Goal: Transaction & Acquisition: Purchase product/service

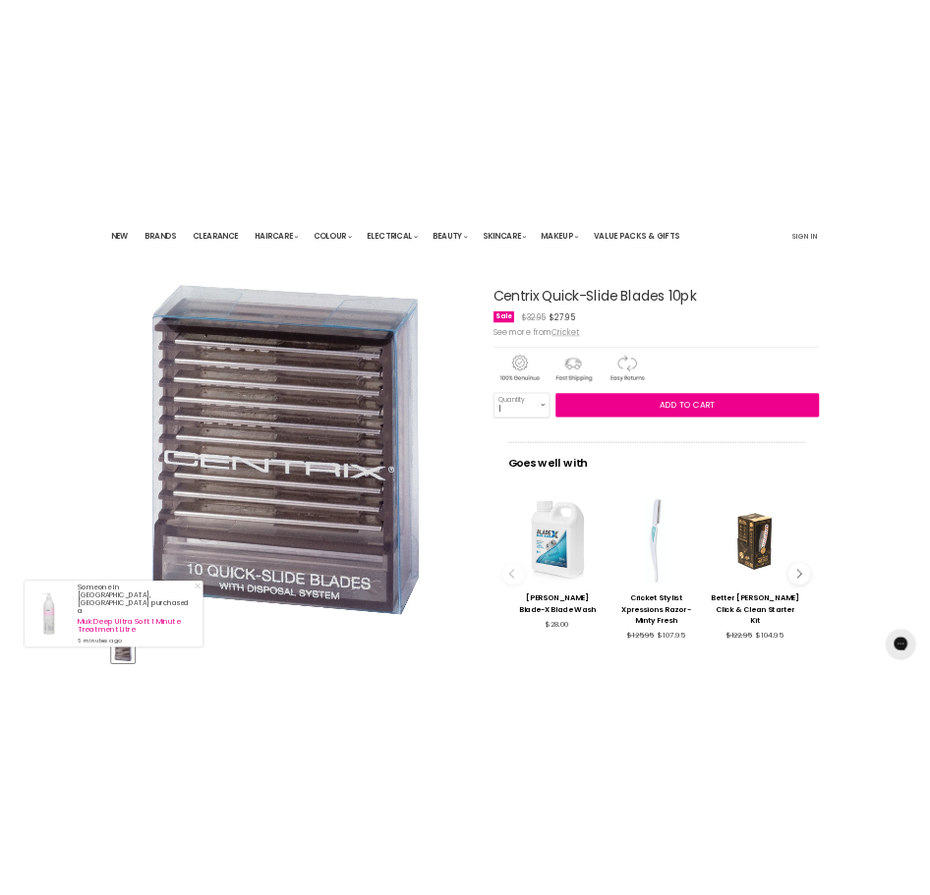
scroll to position [98, 0]
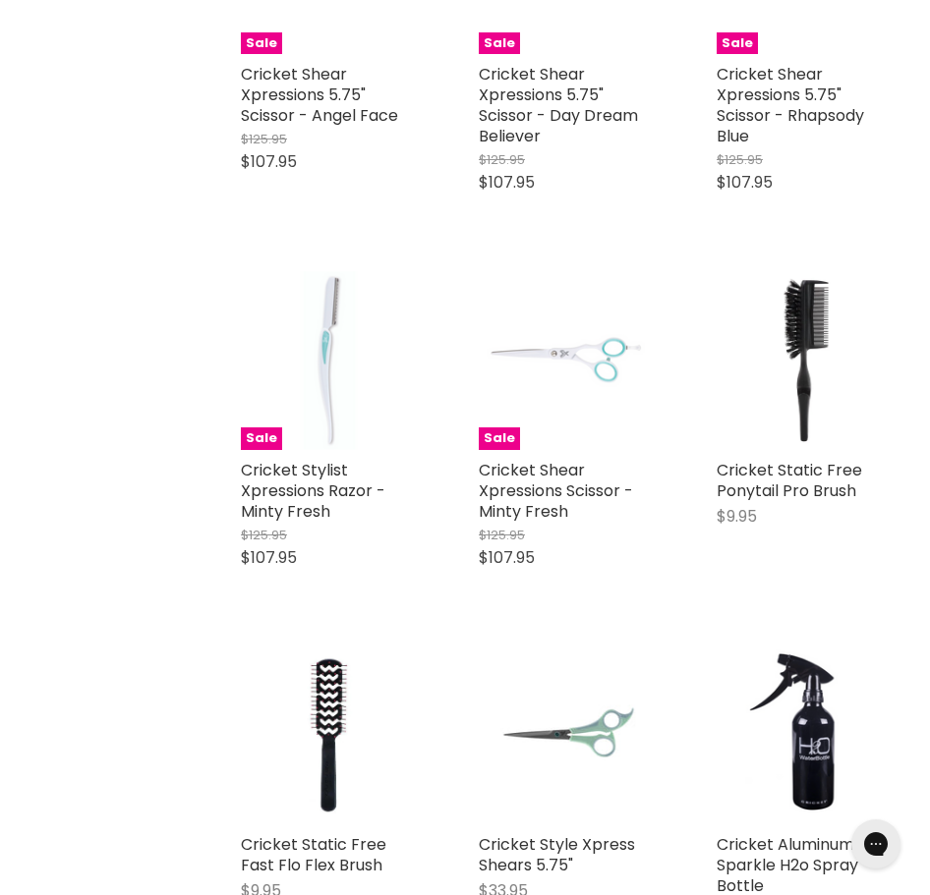
scroll to position [1007, 0]
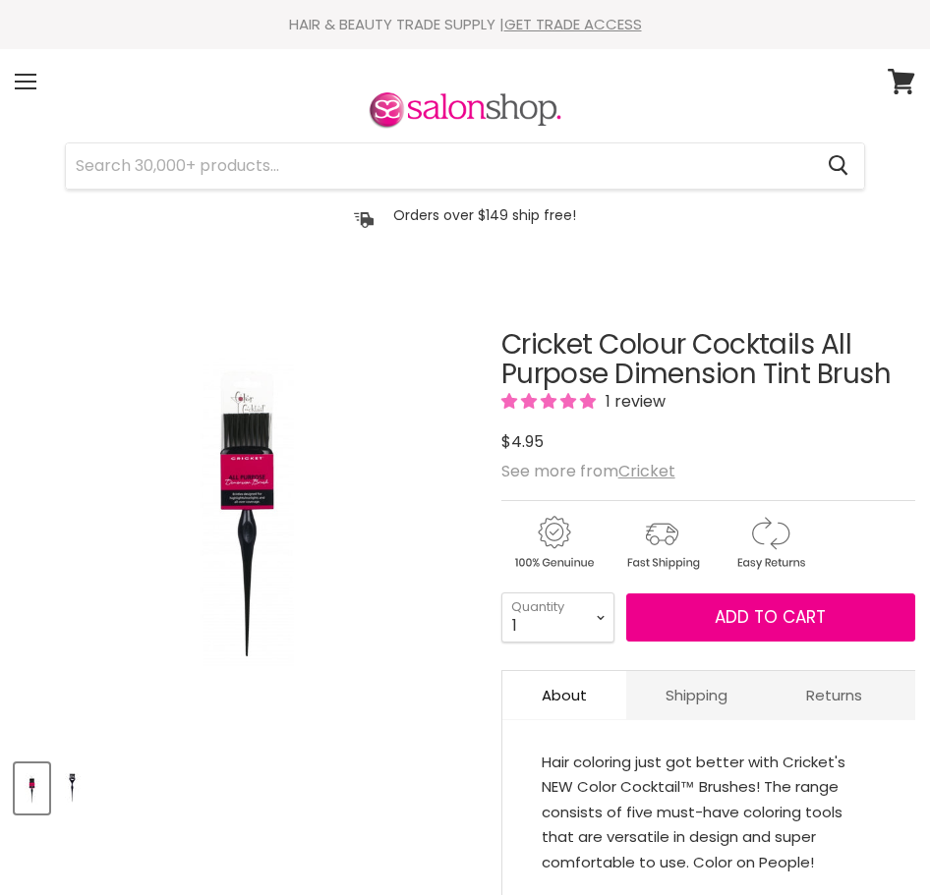
click at [251, 480] on div "Click or scroll to zoom Tap or pinch to zoom" at bounding box center [247, 513] width 464 height 464
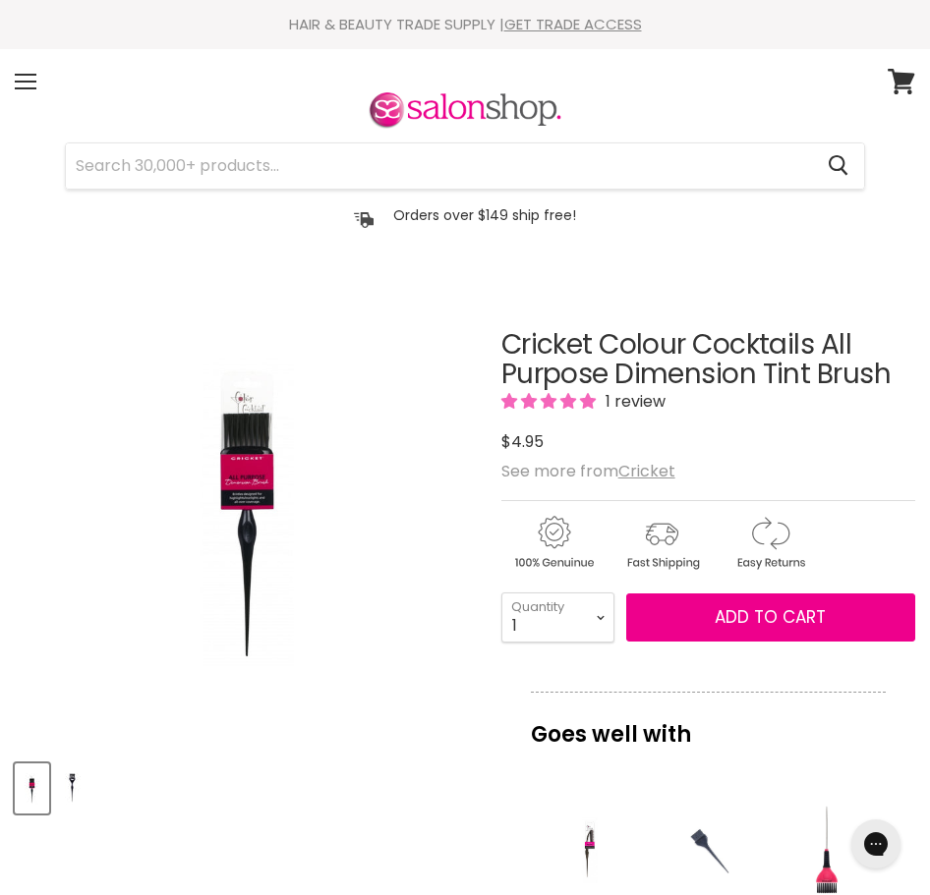
click at [74, 795] on img "Product thumbnails" at bounding box center [72, 789] width 30 height 46
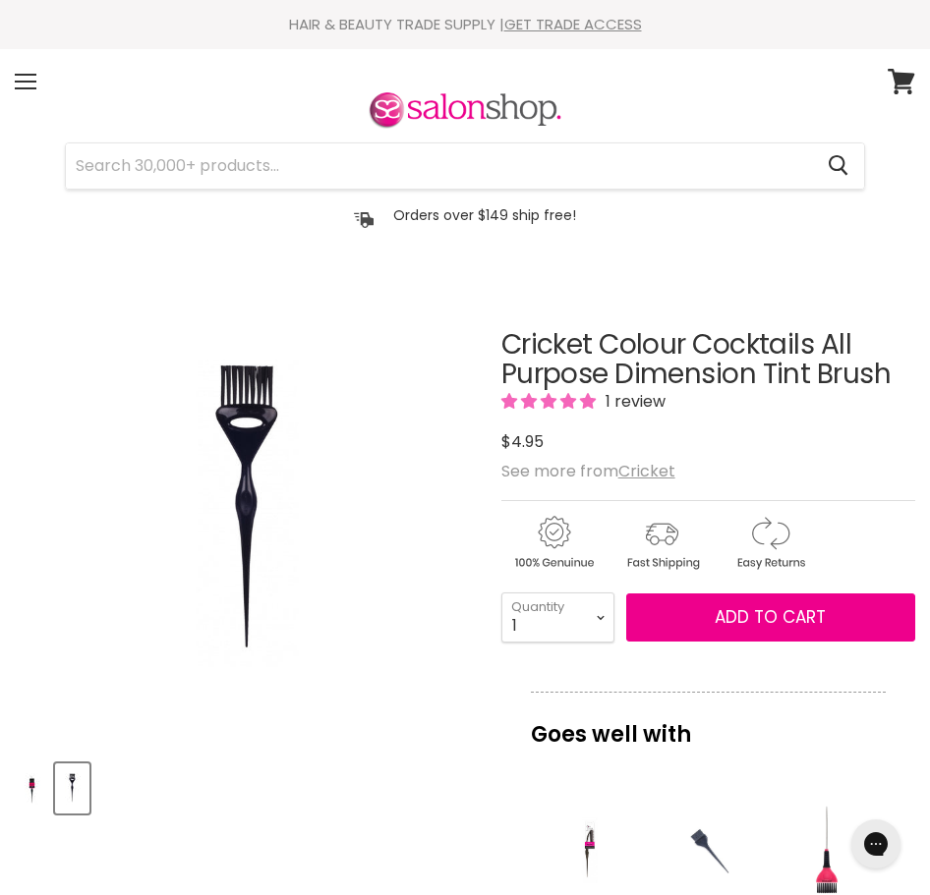
drag, startPoint x: 31, startPoint y: 789, endPoint x: 51, endPoint y: 768, distance: 29.2
click at [31, 789] on img "Product thumbnails" at bounding box center [32, 789] width 30 height 46
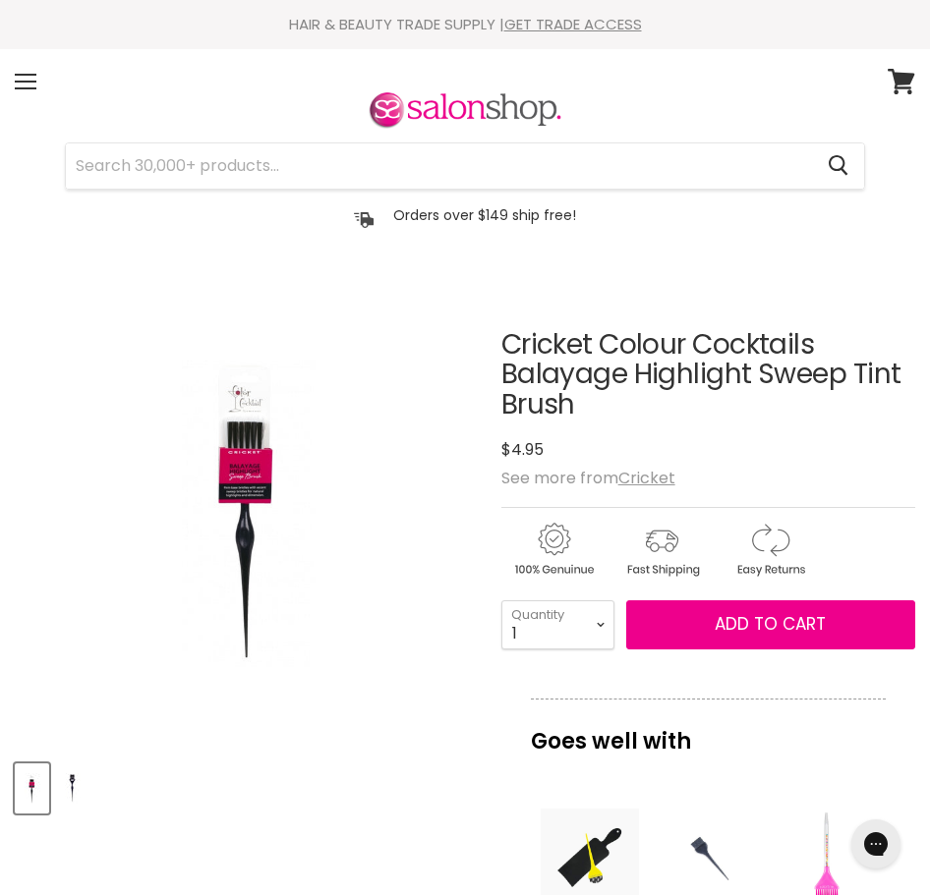
click at [73, 783] on img "Product thumbnails" at bounding box center [72, 789] width 30 height 46
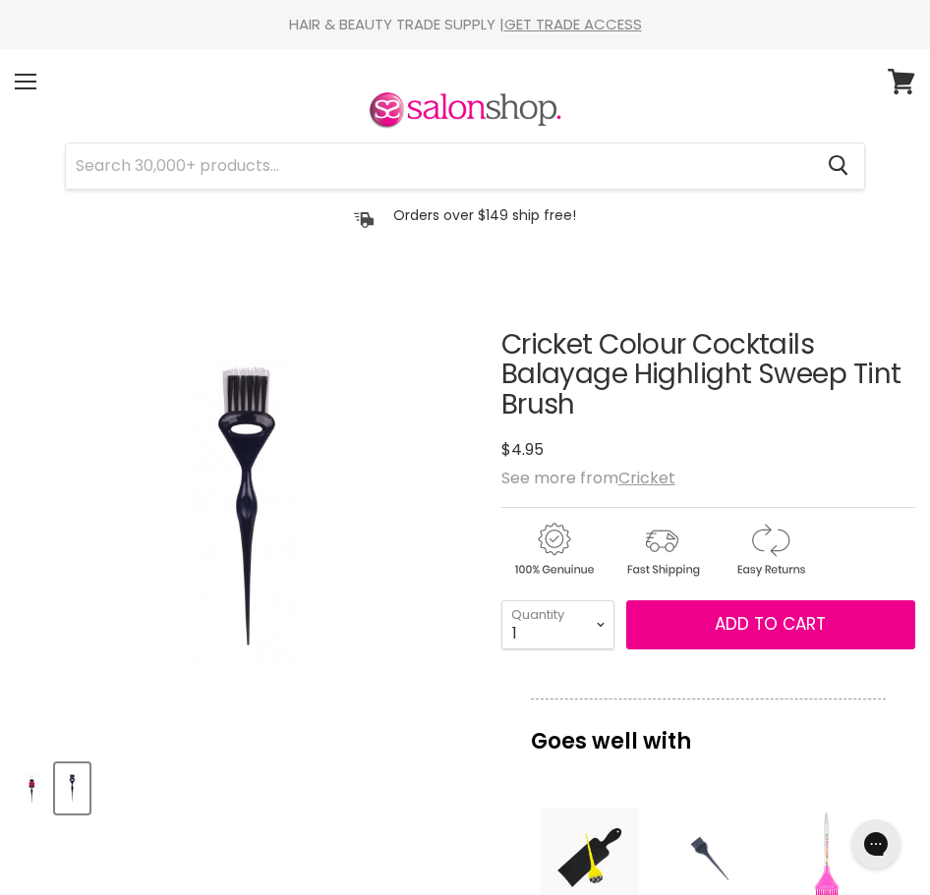
click at [35, 793] on img "Product thumbnails" at bounding box center [32, 789] width 30 height 46
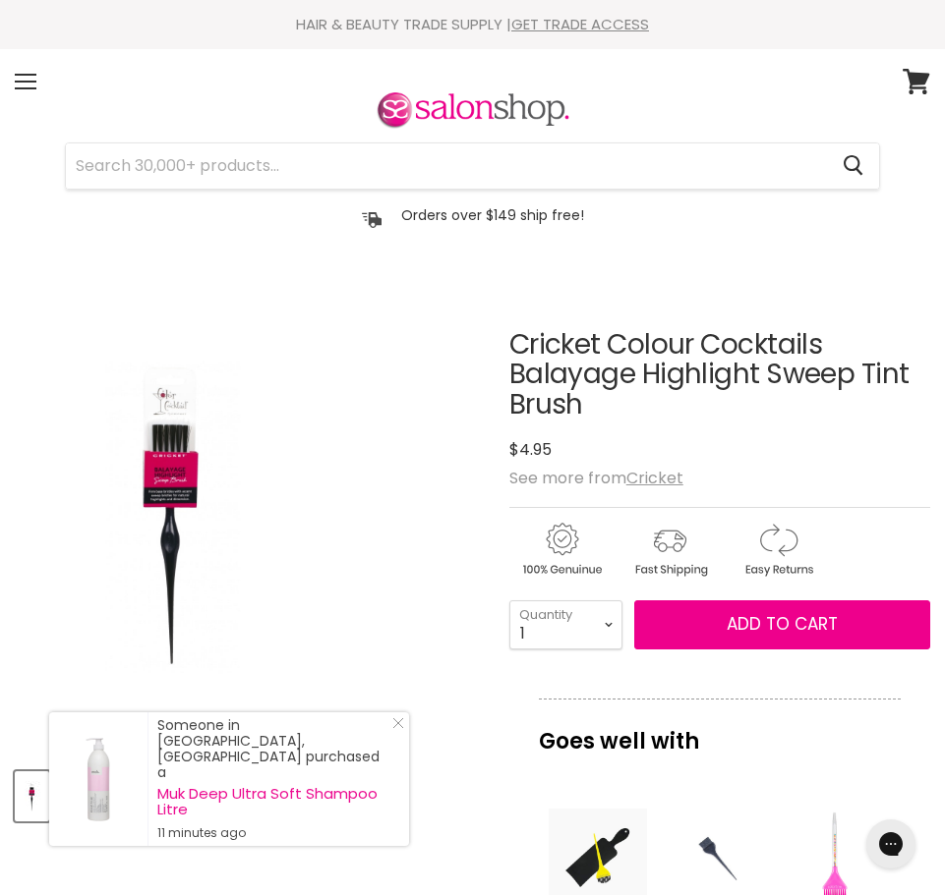
drag, startPoint x: 209, startPoint y: 514, endPoint x: 281, endPoint y: 419, distance: 119.3
click at [309, 412] on img "Cricket Colour Cocktails Balayage Highlight Sweep Tint Brush image. Click or Sc…" at bounding box center [172, 516] width 315 height 471
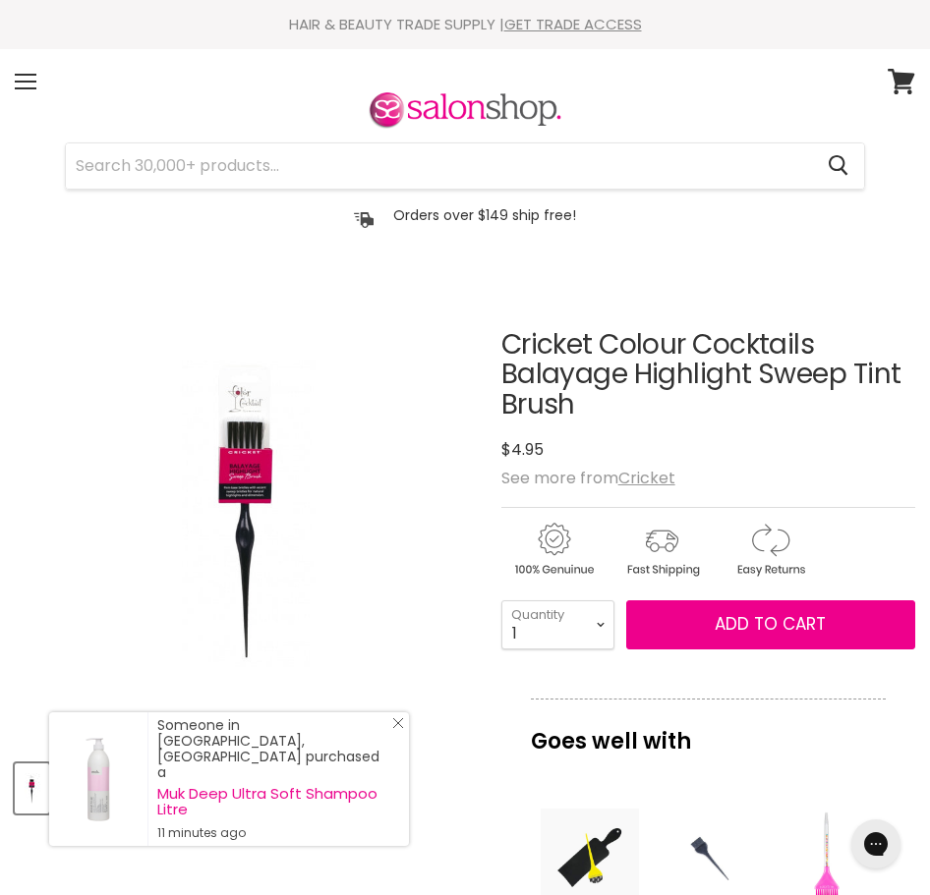
click at [396, 729] on icon "Close Icon" at bounding box center [398, 723] width 12 height 12
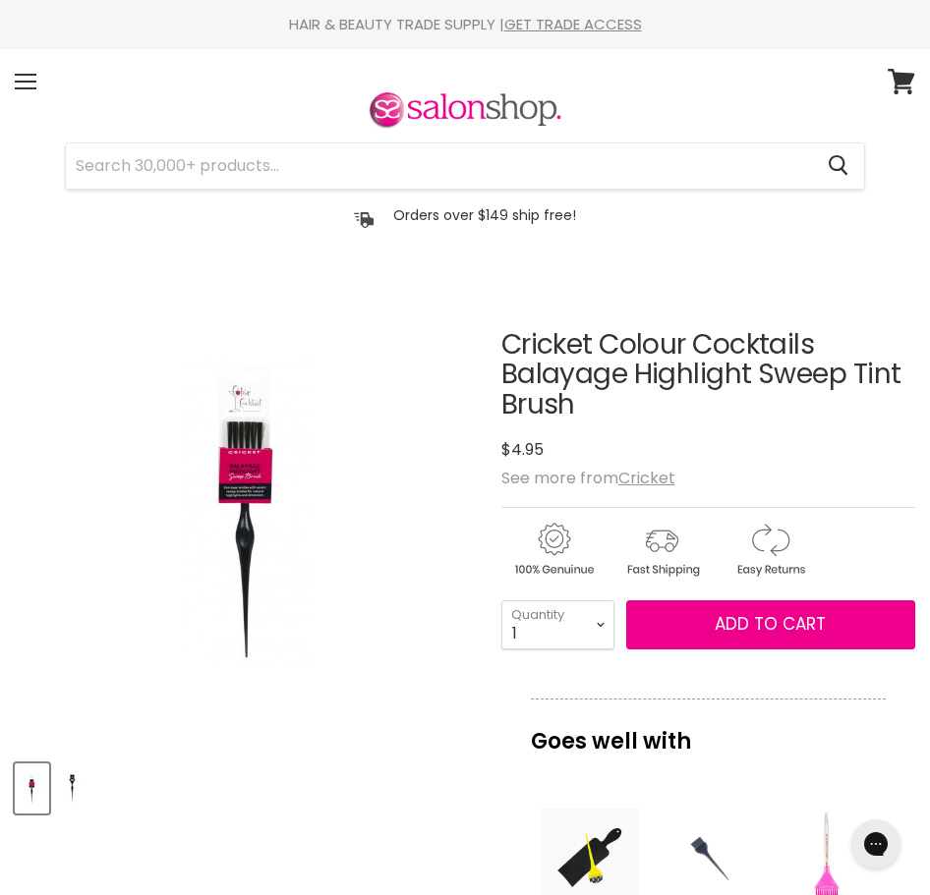
click at [69, 794] on img "Product thumbnails" at bounding box center [72, 789] width 30 height 46
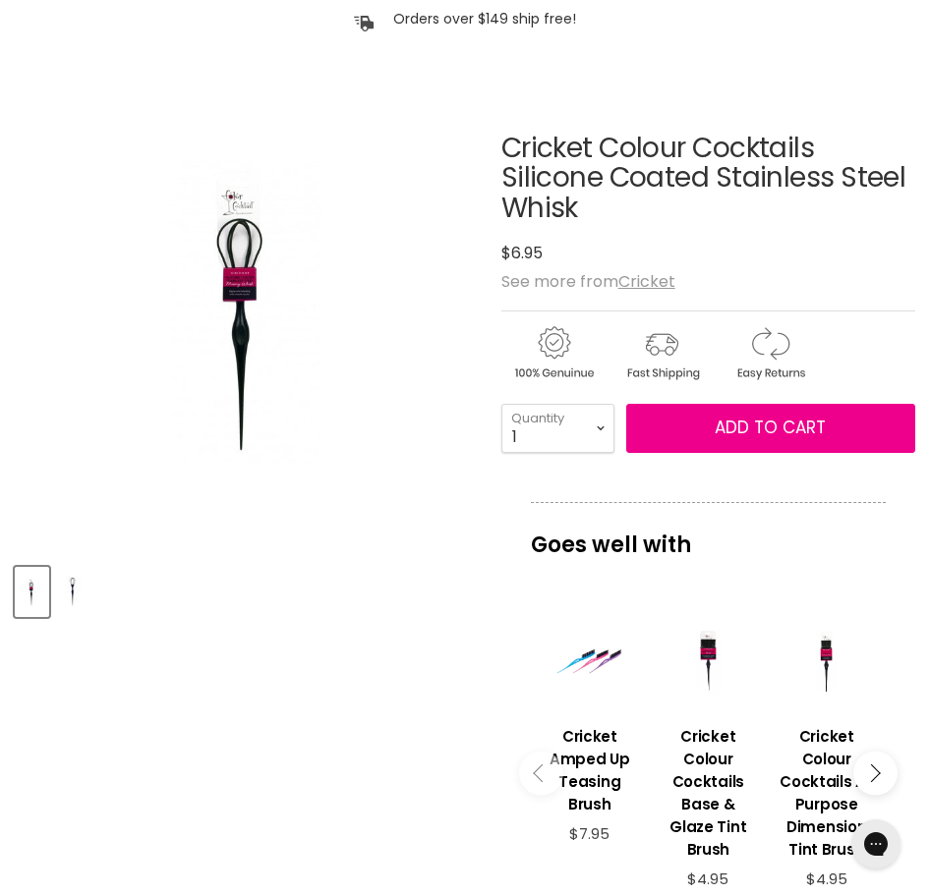
click at [70, 596] on img "Product thumbnails" at bounding box center [72, 592] width 30 height 46
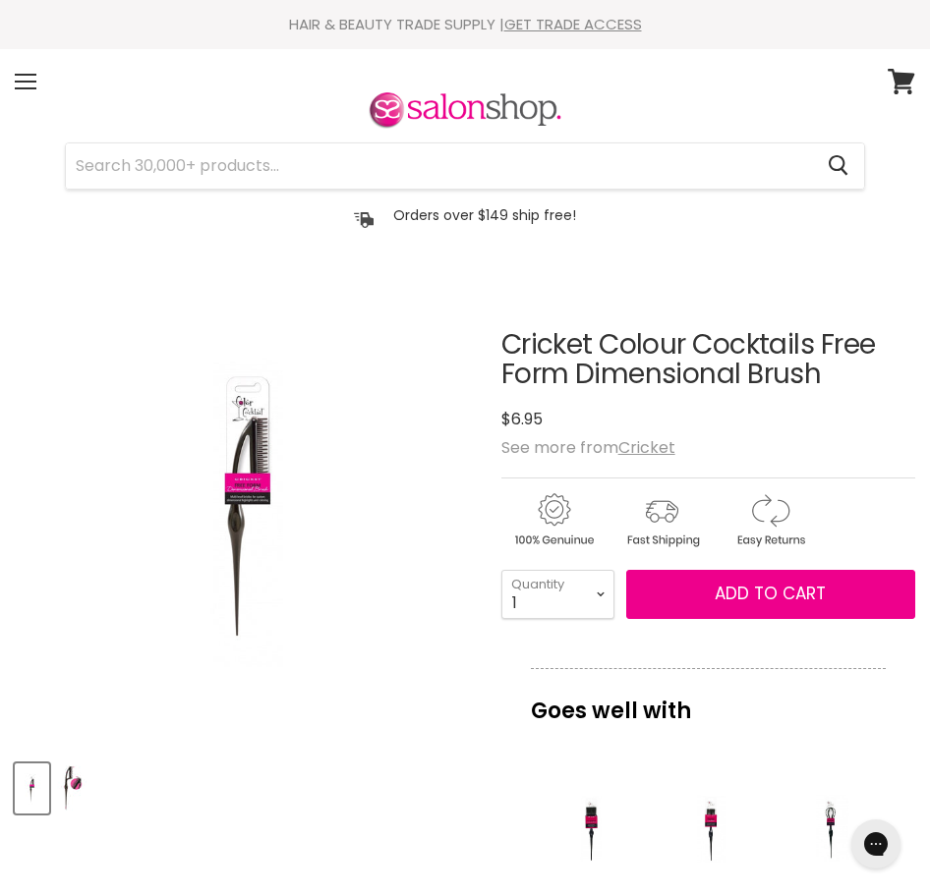
click at [68, 789] on img "Product thumbnails" at bounding box center [72, 789] width 30 height 46
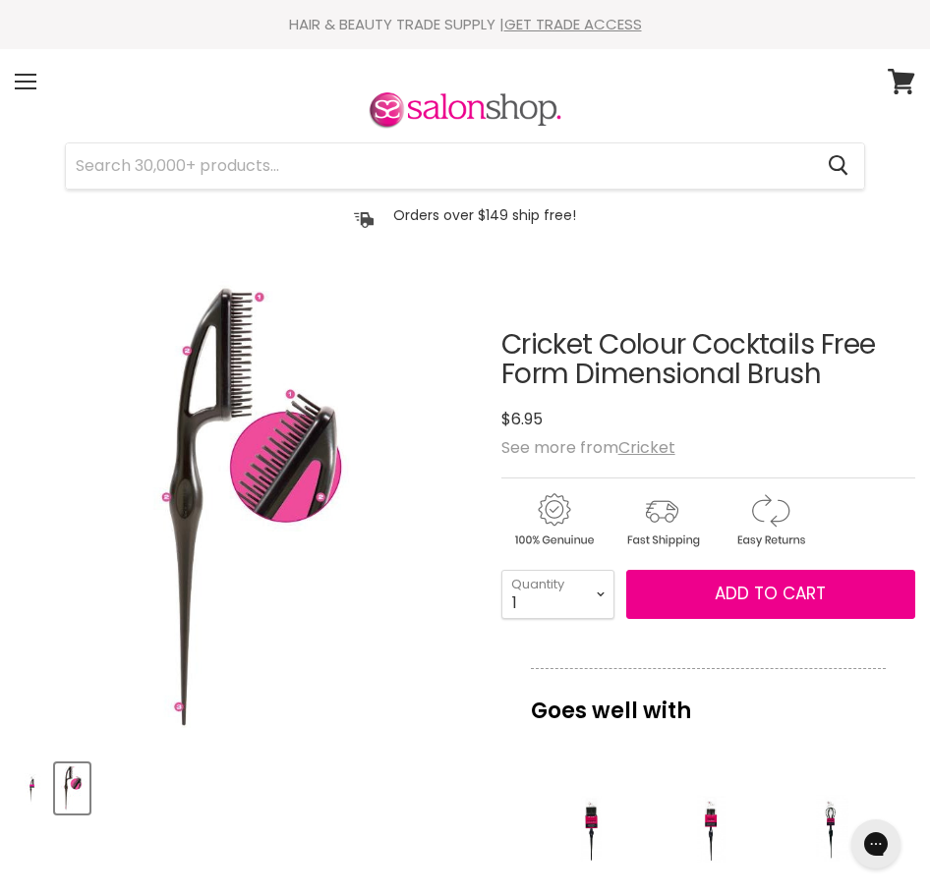
click at [35, 790] on img "Product thumbnails" at bounding box center [32, 789] width 30 height 46
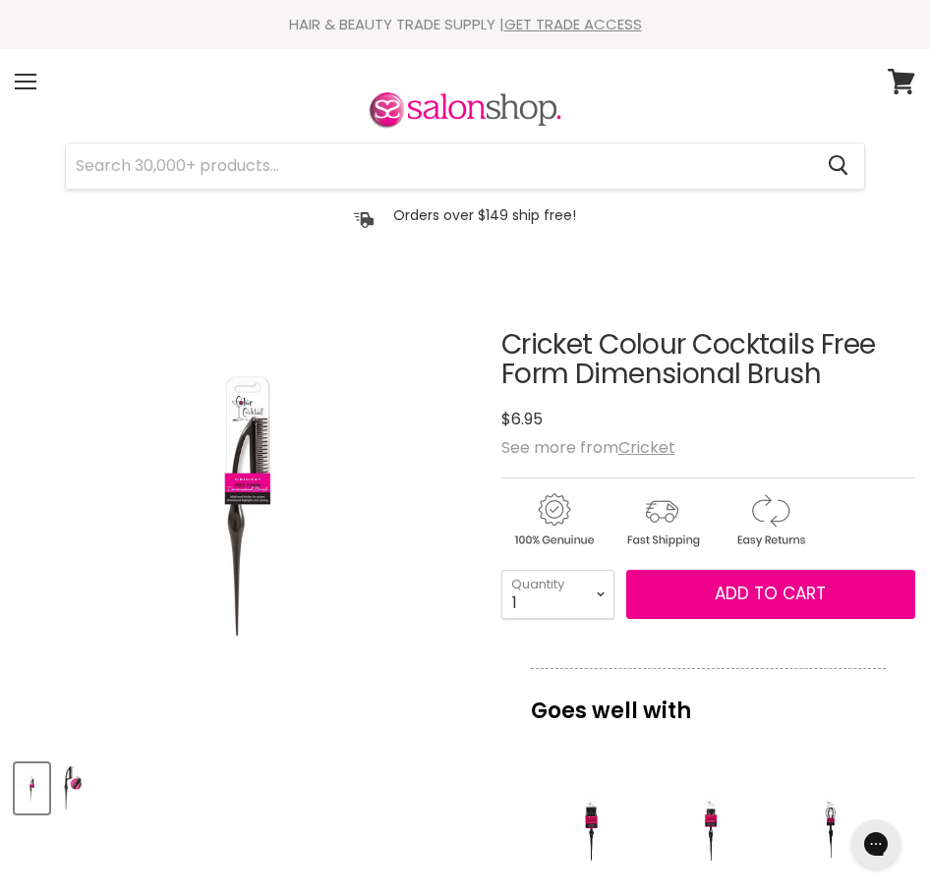
click at [61, 797] on img "Product thumbnails" at bounding box center [72, 789] width 30 height 46
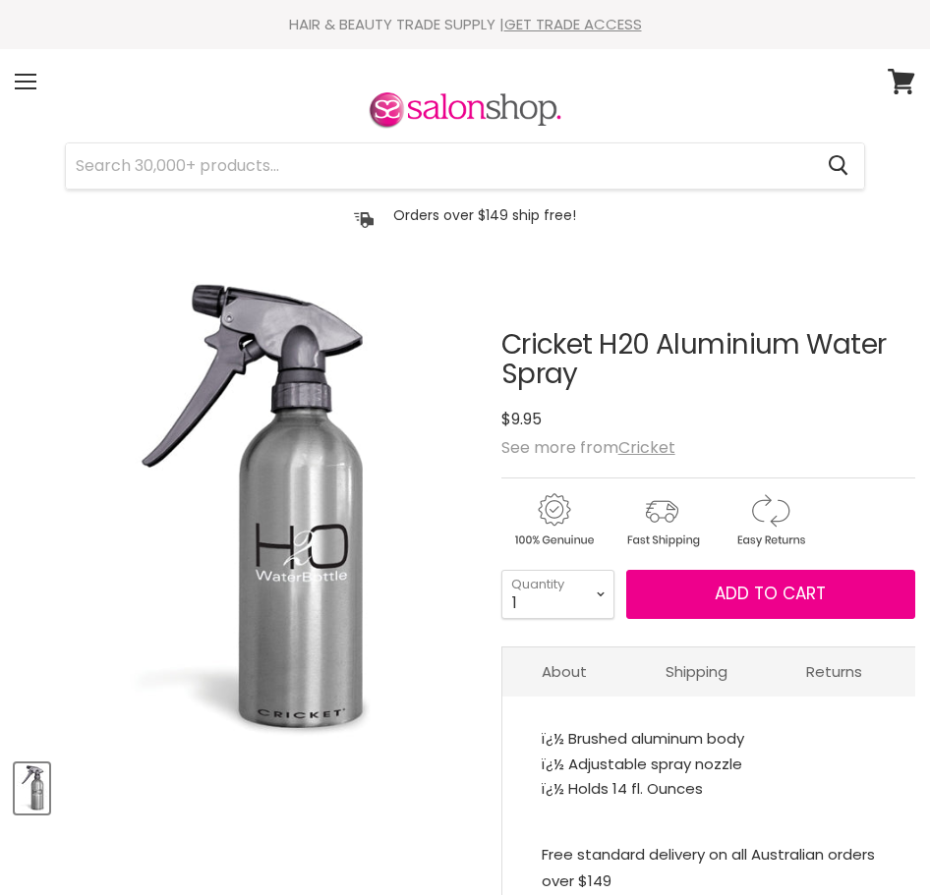
scroll to position [491, 0]
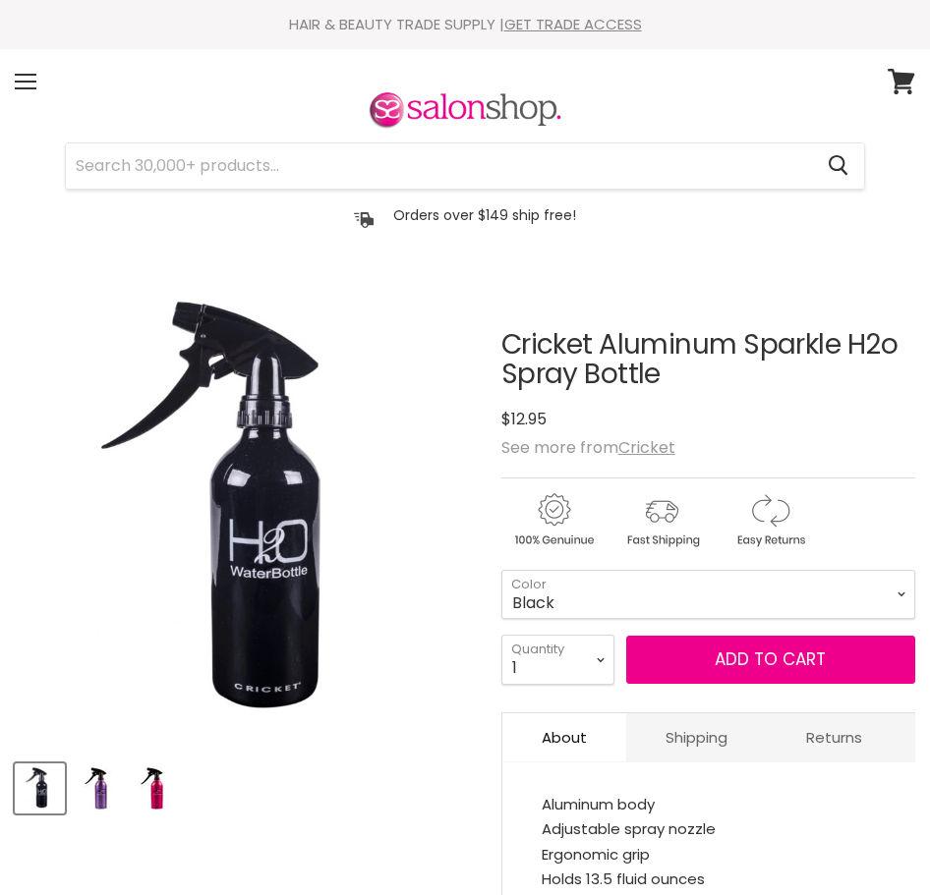
click at [153, 789] on img "Product thumbnails" at bounding box center [152, 789] width 46 height 46
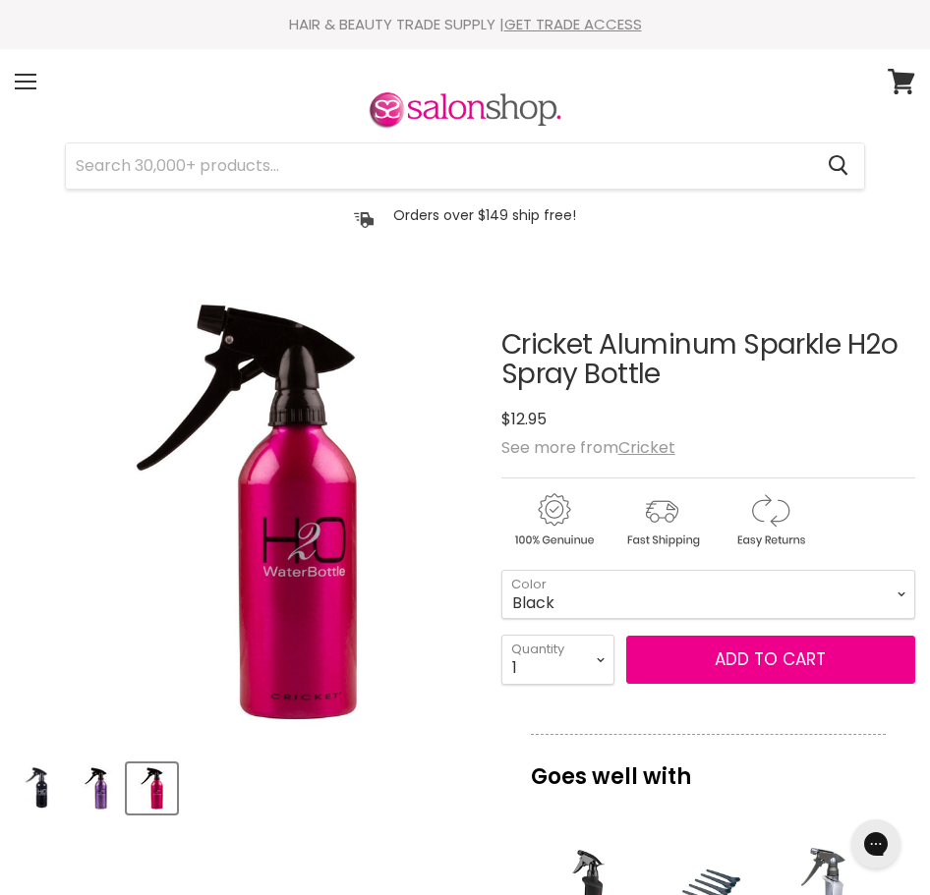
drag, startPoint x: 110, startPoint y: 795, endPoint x: 154, endPoint y: 697, distance: 107.8
click at [110, 795] on img "Product thumbnails" at bounding box center [96, 789] width 46 height 46
